Goal: Task Accomplishment & Management: Complete application form

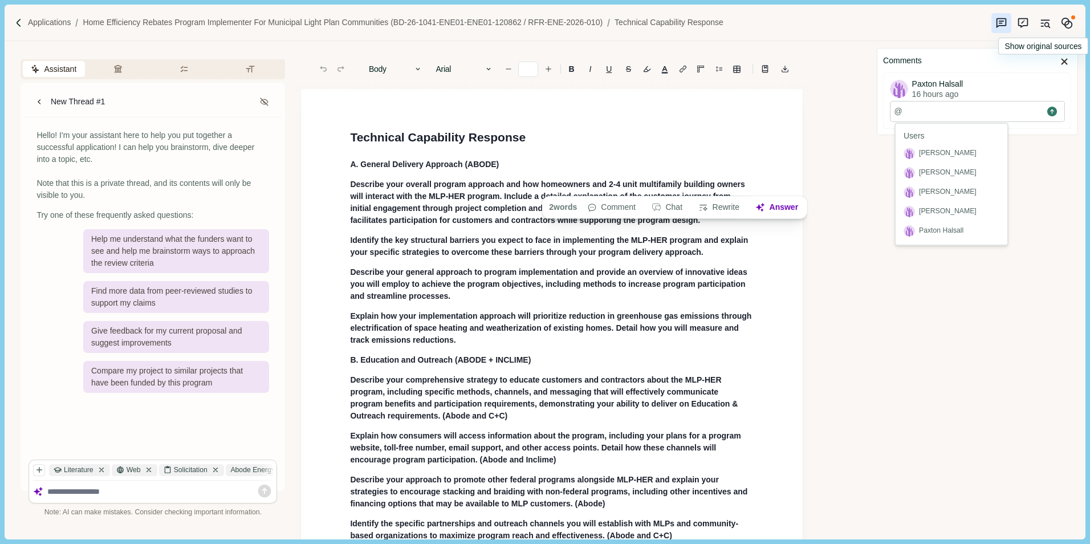
click at [851, 28] on div "Applications Home Efficiency Rebates Program Implementer for Municipal Light Pl…" at bounding box center [545, 23] width 1080 height 36
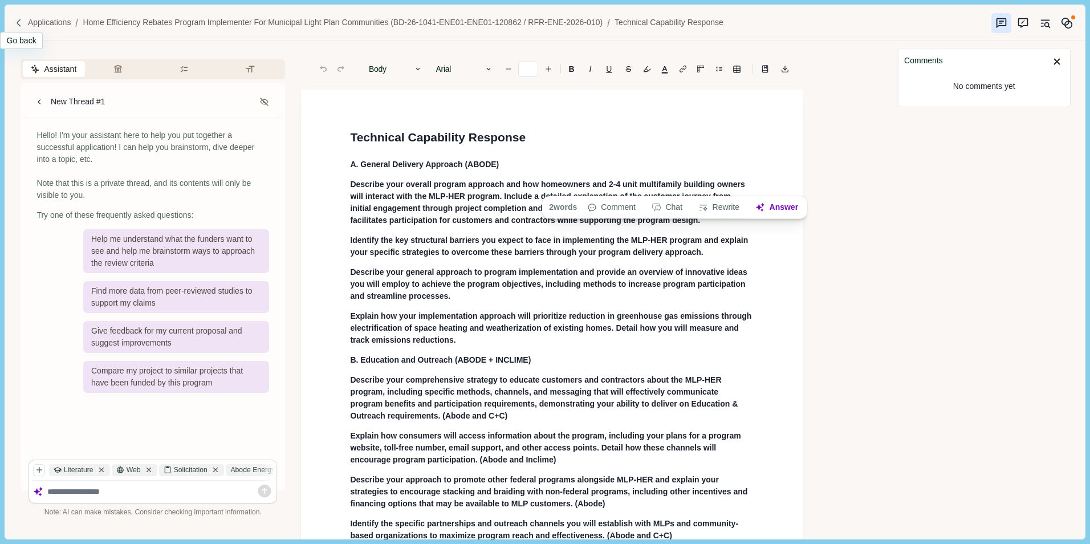
click at [22, 21] on img at bounding box center [19, 23] width 10 height 10
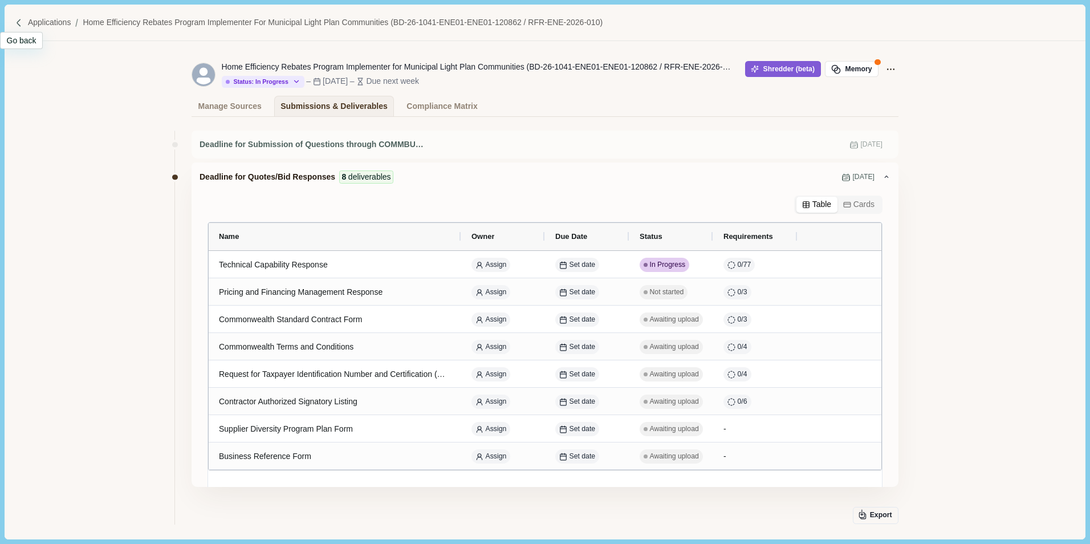
click at [19, 23] on img at bounding box center [19, 23] width 10 height 10
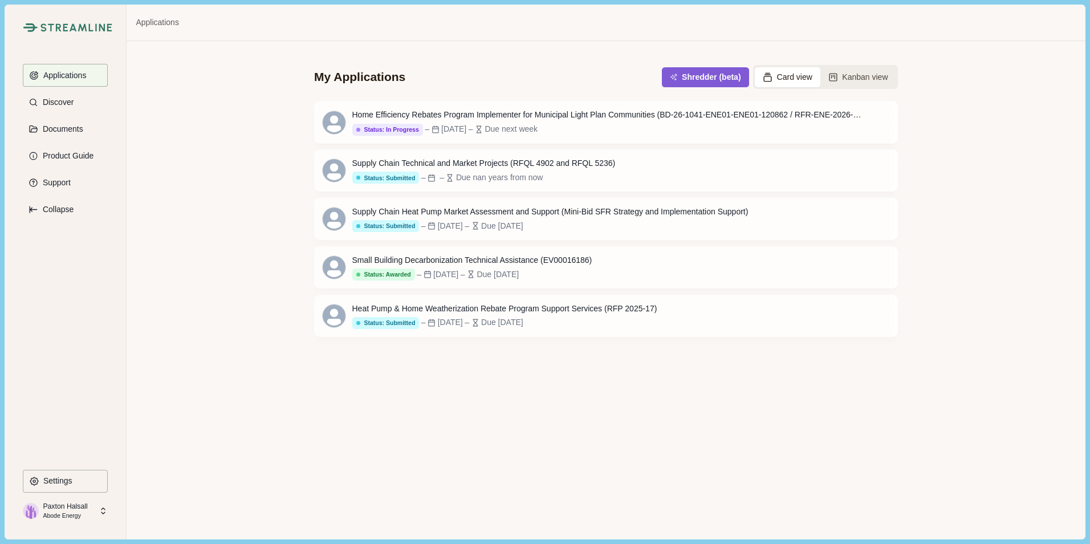
click at [80, 509] on p "Paxton Halsall" at bounding box center [65, 506] width 44 height 10
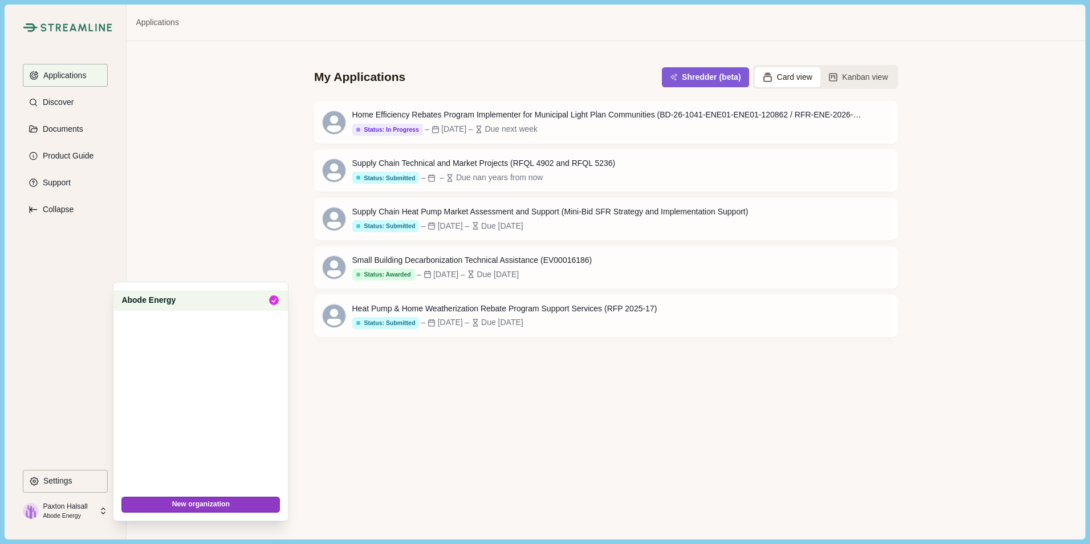
click at [187, 295] on p "Abode Energy" at bounding box center [190, 300] width 138 height 12
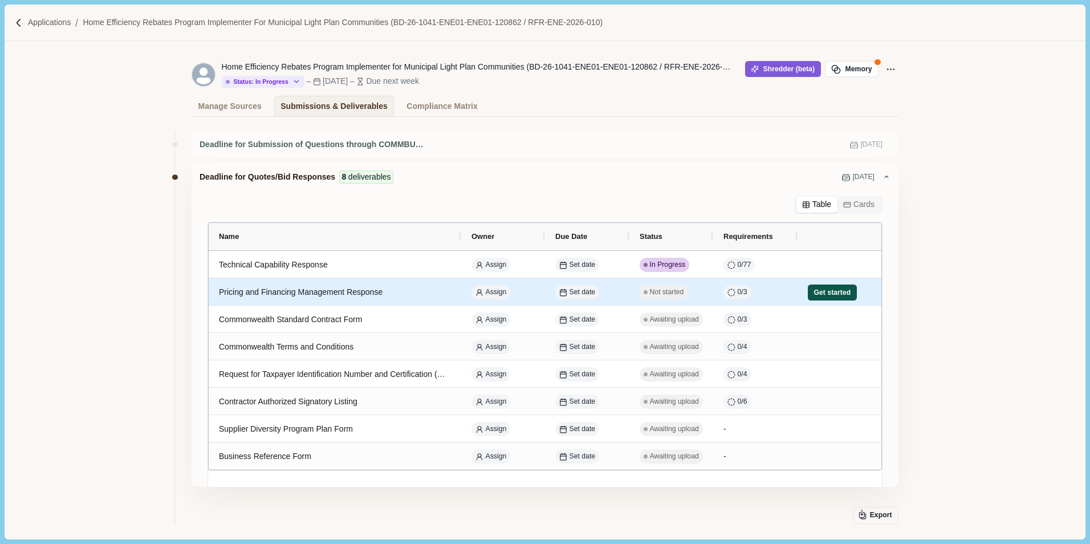
click at [819, 294] on button "Get started" at bounding box center [832, 292] width 49 height 16
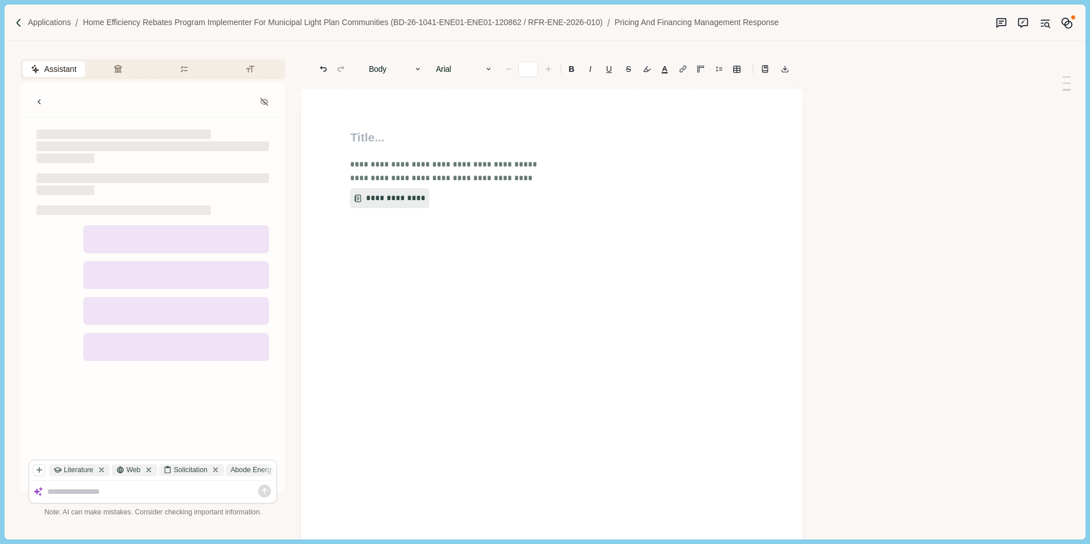
type input "**"
click at [380, 197] on button "**********" at bounding box center [385, 198] width 72 height 21
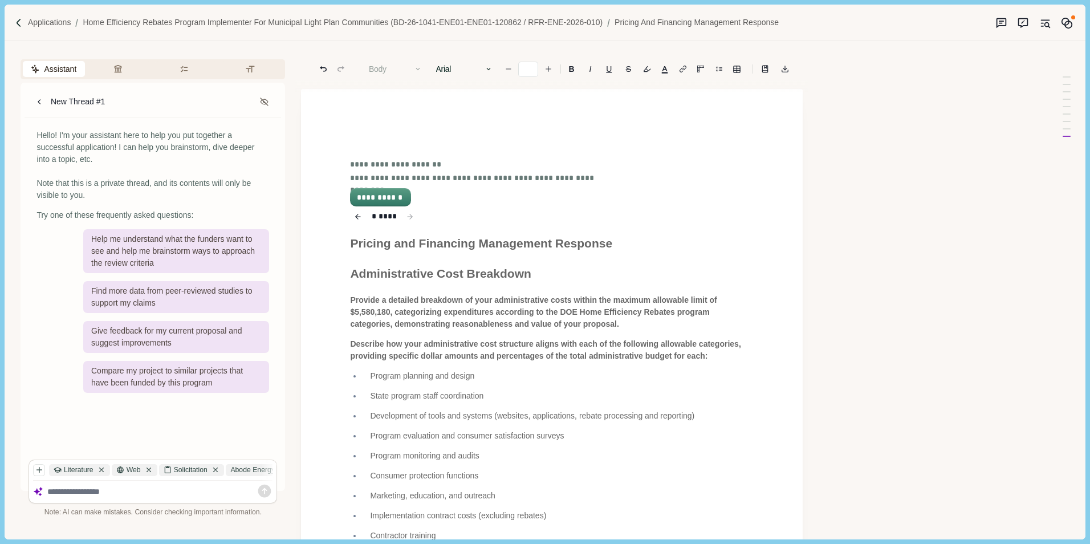
click at [25, 30] on div "Applications Home Efficiency Rebates Program Implementer for Municipal Light Pl…" at bounding box center [545, 23] width 1080 height 36
click at [25, 25] on div at bounding box center [20, 23] width 13 height 10
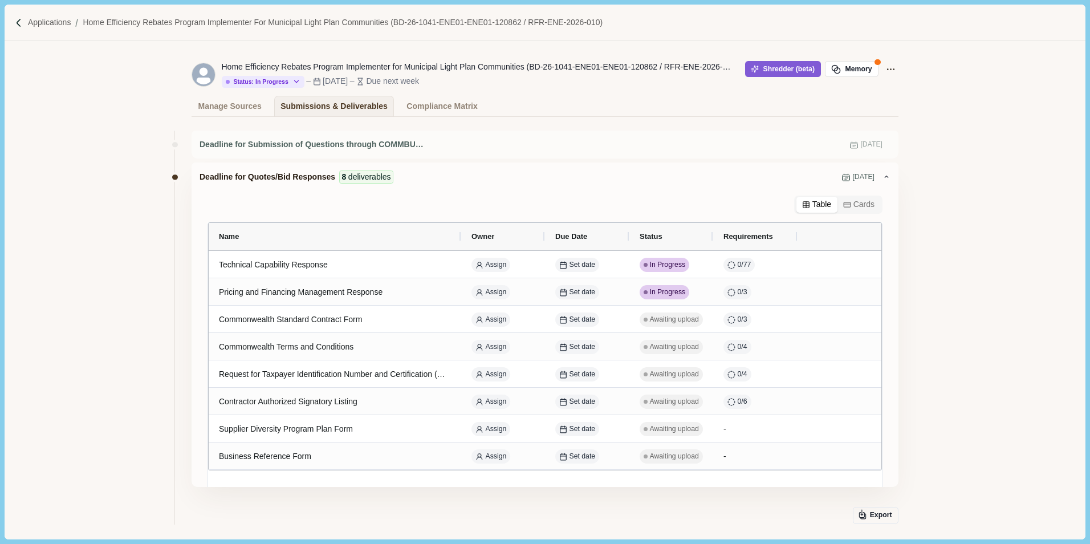
click at [996, 402] on div "Deadline for Submission of Questions through COMMBUYS "Bid Q&A" [DATE] Deadline…" at bounding box center [545, 364] width 1080 height 495
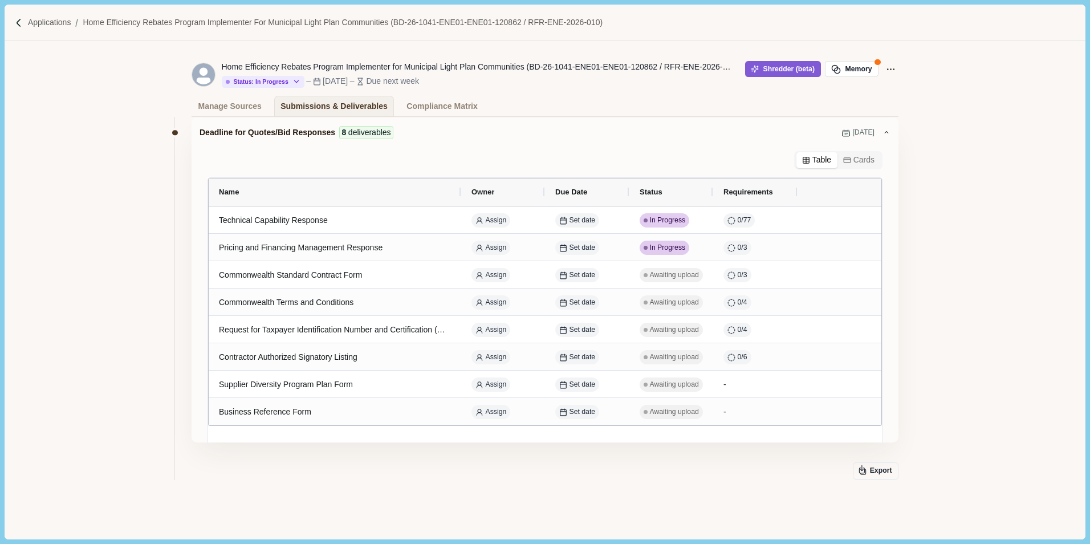
scroll to position [73, 0]
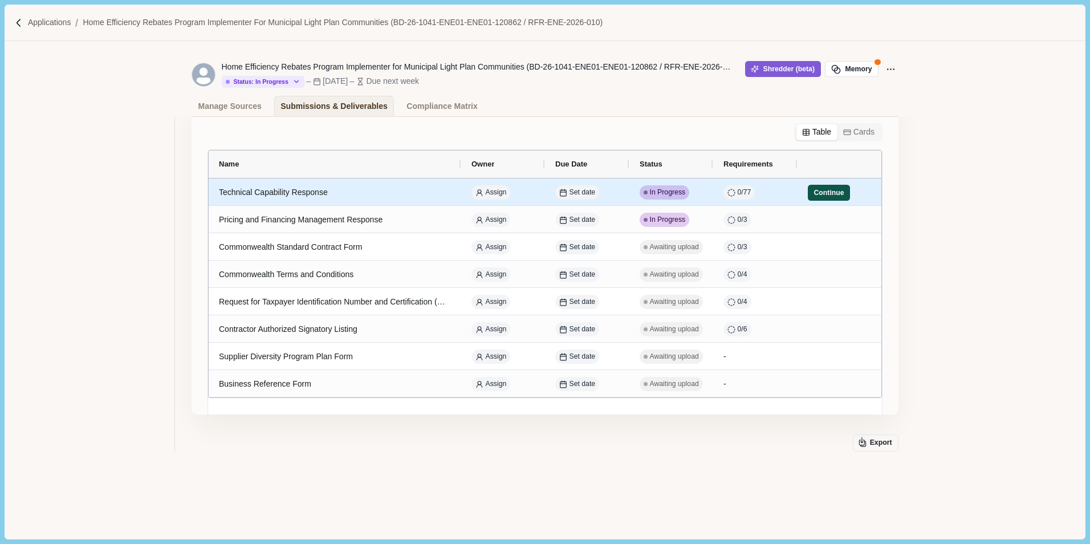
click at [820, 189] on button "Continue" at bounding box center [829, 193] width 42 height 16
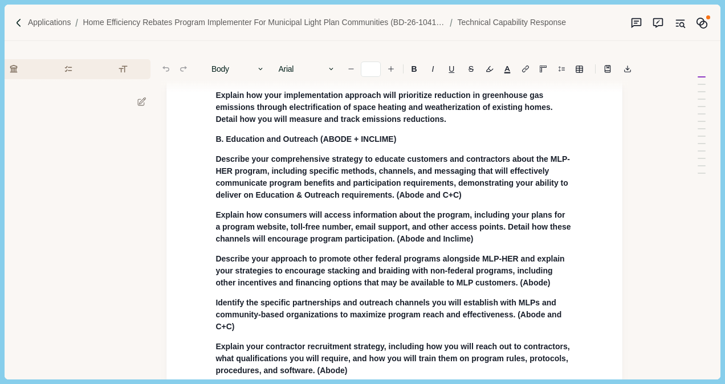
scroll to position [358, 96]
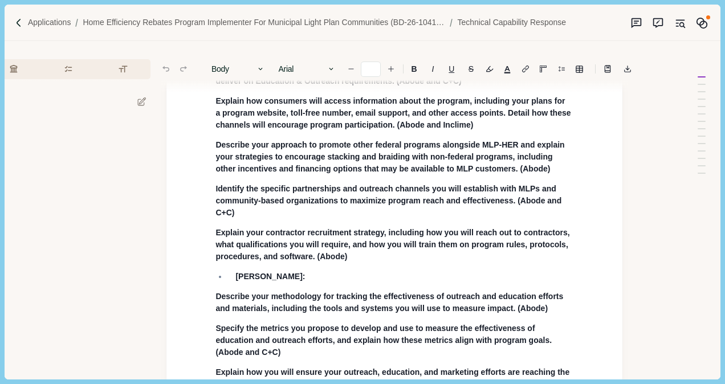
click at [331, 209] on p "Identify the specific partnerships and outreach channels you will establish wit…" at bounding box center [394, 201] width 358 height 36
type input "**"
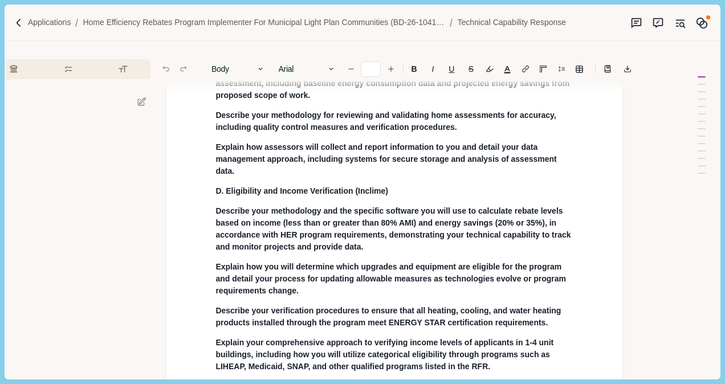
scroll to position [798, 96]
